Goal: Task Accomplishment & Management: Complete application form

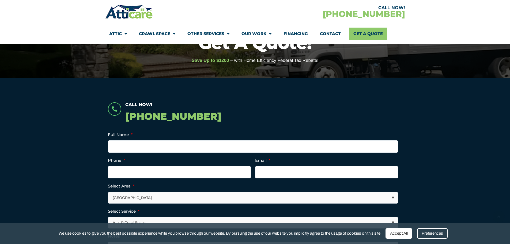
scroll to position [134, 0]
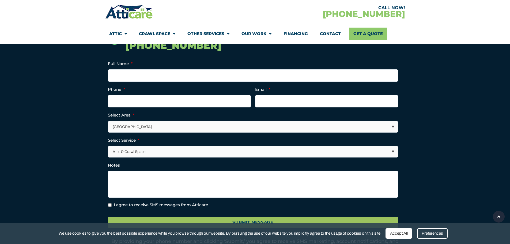
type input "[PERSON_NAME]"
type input "6152998414"
type input "[EMAIL_ADDRESS][DOMAIN_NAME]"
checkbox input "true"
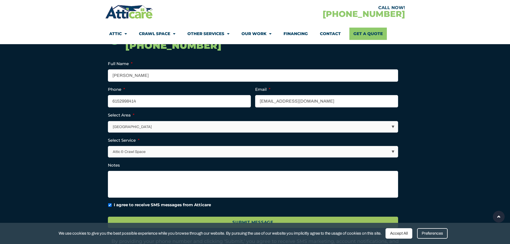
type input "[PHONE_NUMBER]"
click at [154, 195] on textarea "Notes" at bounding box center [253, 184] width 290 height 27
paste textarea "Lorem! Ips dolorsita, consectet adipisc elit se doeiusmo tempor incididuntut la…"
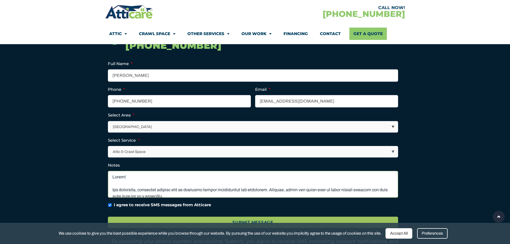
scroll to position [111, 0]
type textarea "Lorem! Ips dolorsita, consectet adipisc elit se doeiusmo tempor incididuntut la…"
drag, startPoint x: 169, startPoint y: 151, endPoint x: 163, endPoint y: 156, distance: 7.0
click at [169, 151] on select "Attic & Crawl Space Insulation Roofing Solar Energy Other Services" at bounding box center [253, 151] width 290 height 11
select select "Other Services"
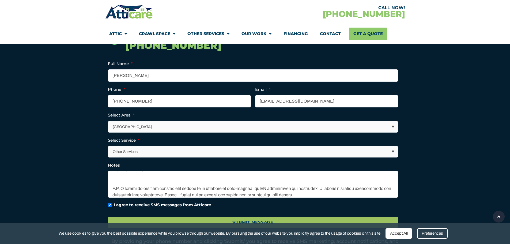
click at [108, 146] on select "Attic & Crawl Space Insulation Roofing Solar Energy Other Services" at bounding box center [253, 151] width 290 height 11
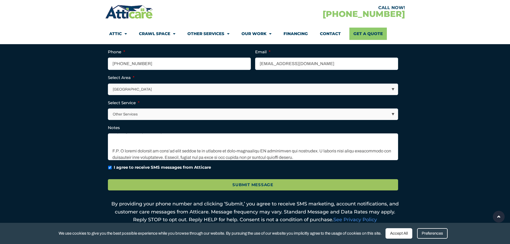
scroll to position [175, 0]
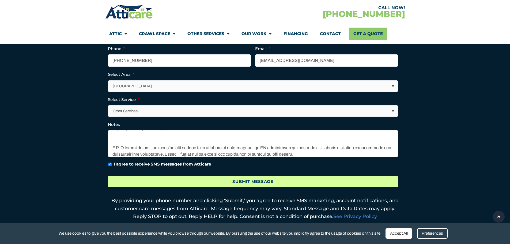
click at [237, 180] on input "Submit Message" at bounding box center [253, 182] width 290 height 12
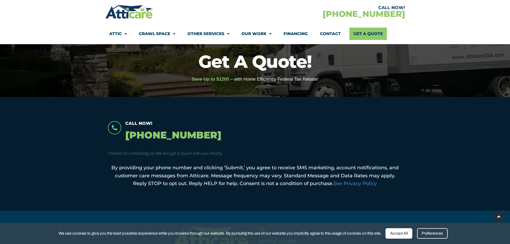
scroll to position [14, 0]
